Goal: Information Seeking & Learning: Learn about a topic

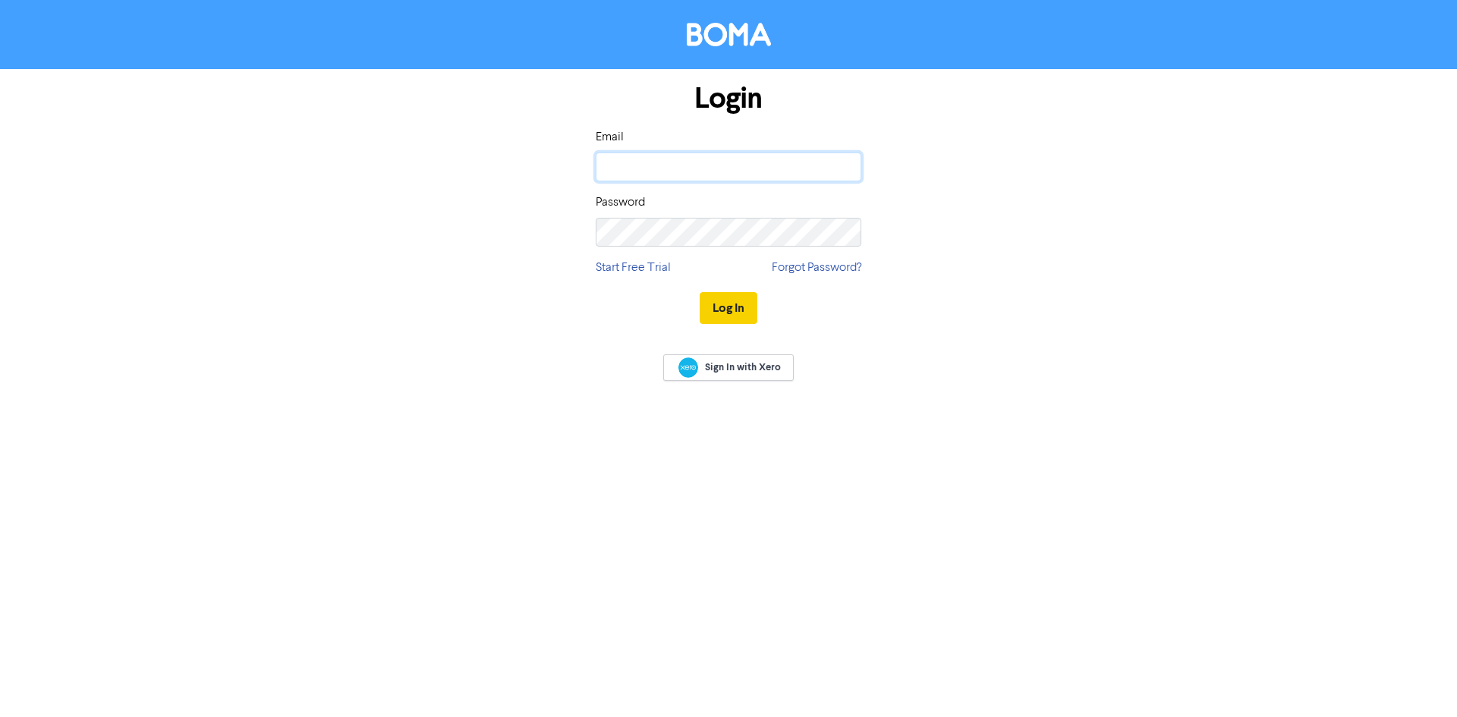
type input "[PERSON_NAME][EMAIL_ADDRESS][DOMAIN_NAME]"
click at [748, 317] on button "Log In" at bounding box center [729, 308] width 58 height 32
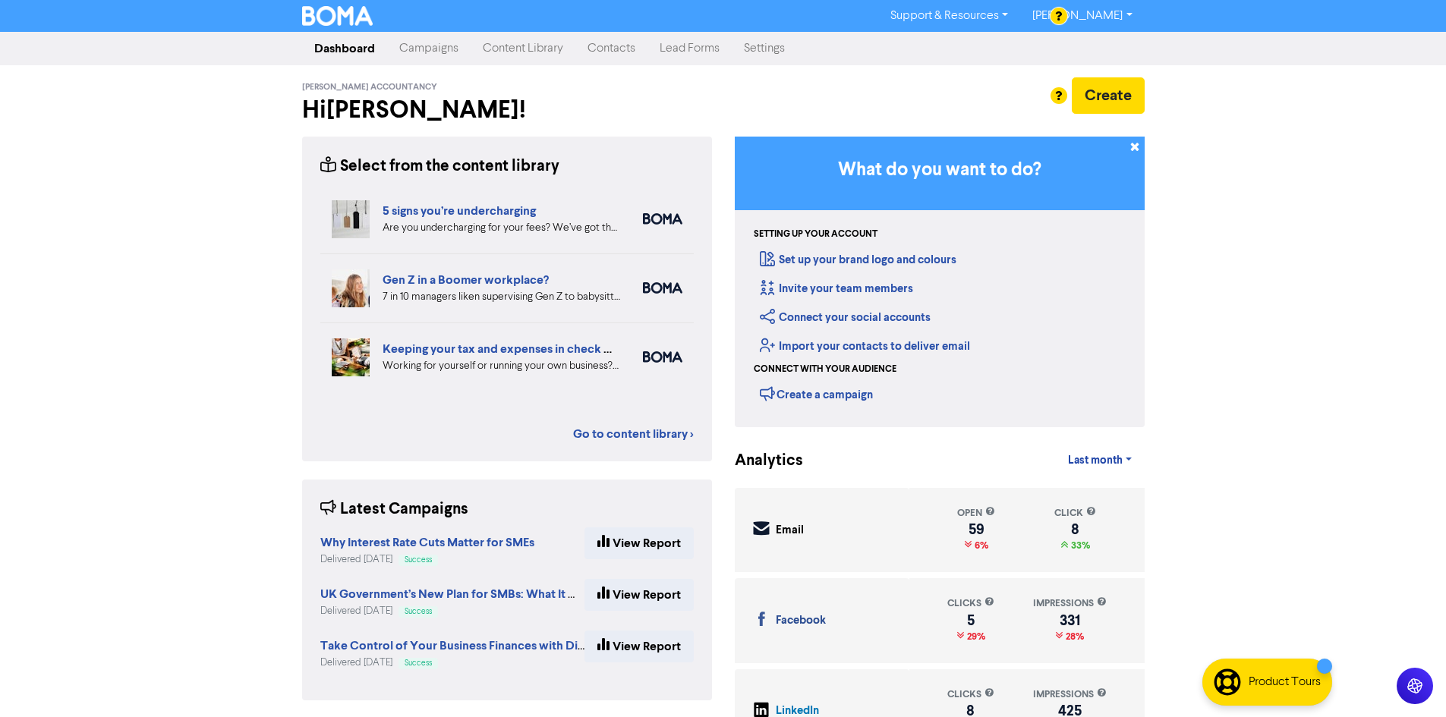
click at [432, 52] on link "Campaigns" at bounding box center [428, 48] width 83 height 30
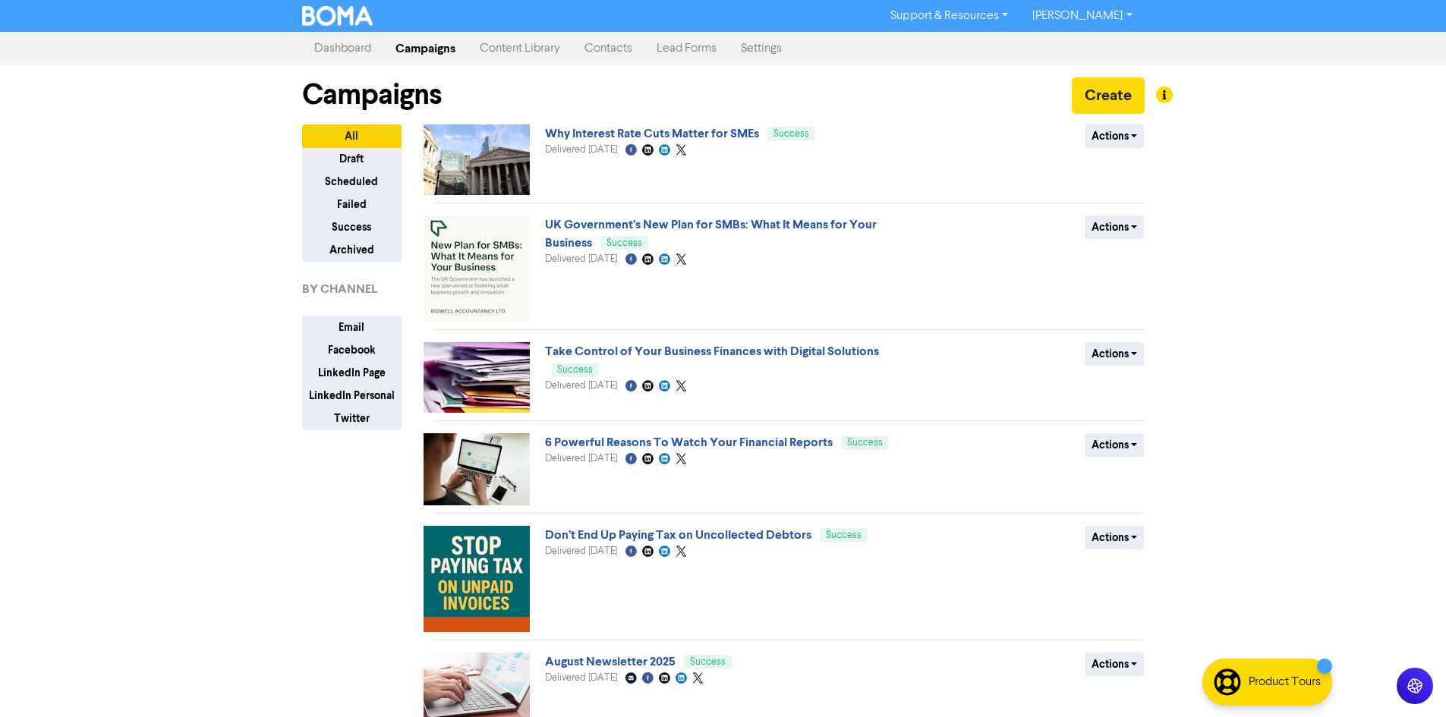
click at [533, 55] on link "Content Library" at bounding box center [520, 48] width 105 height 30
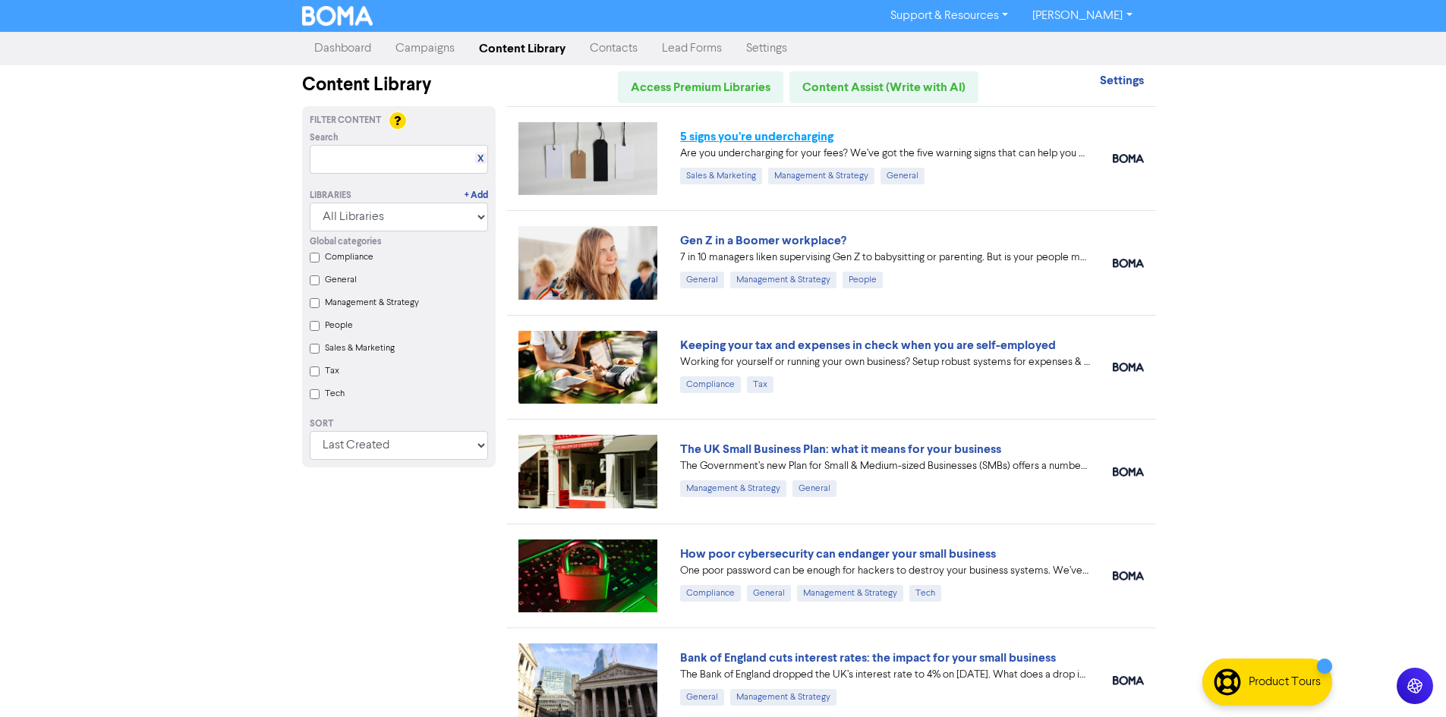
click at [715, 137] on link "5 signs you’re undercharging" at bounding box center [756, 136] width 153 height 15
